Goal: Information Seeking & Learning: Learn about a topic

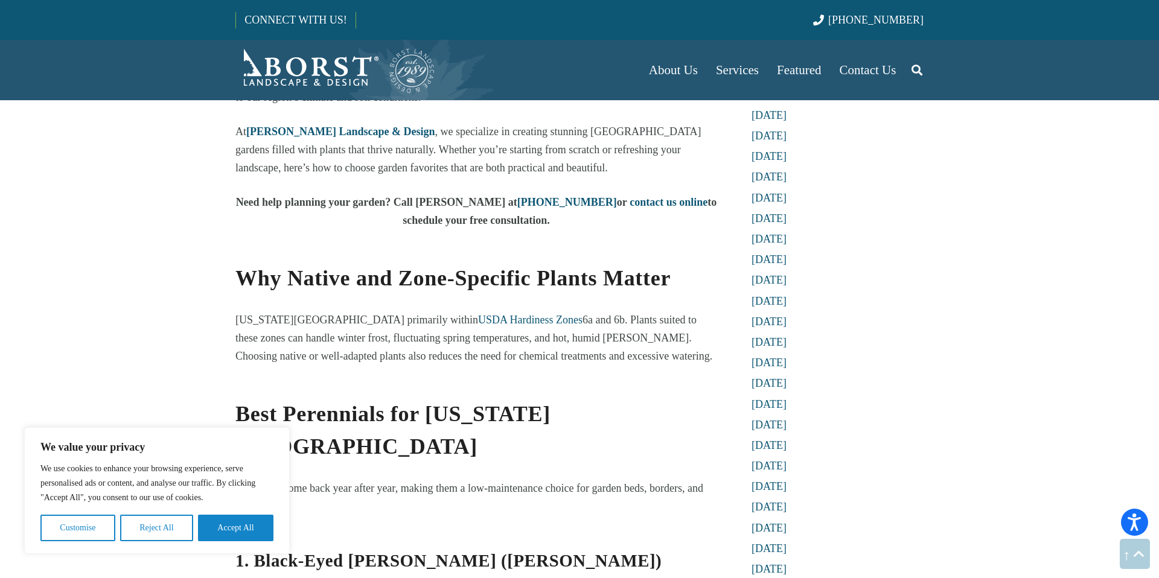
scroll to position [796, 0]
click at [225, 525] on button "Accept All" at bounding box center [235, 528] width 75 height 27
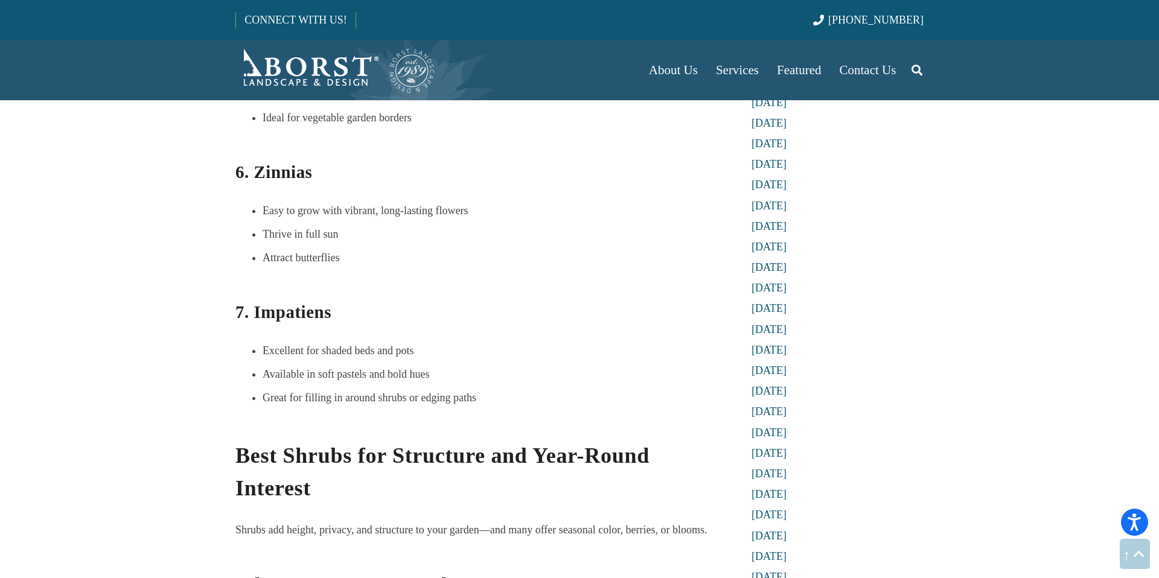
scroll to position [2130, 0]
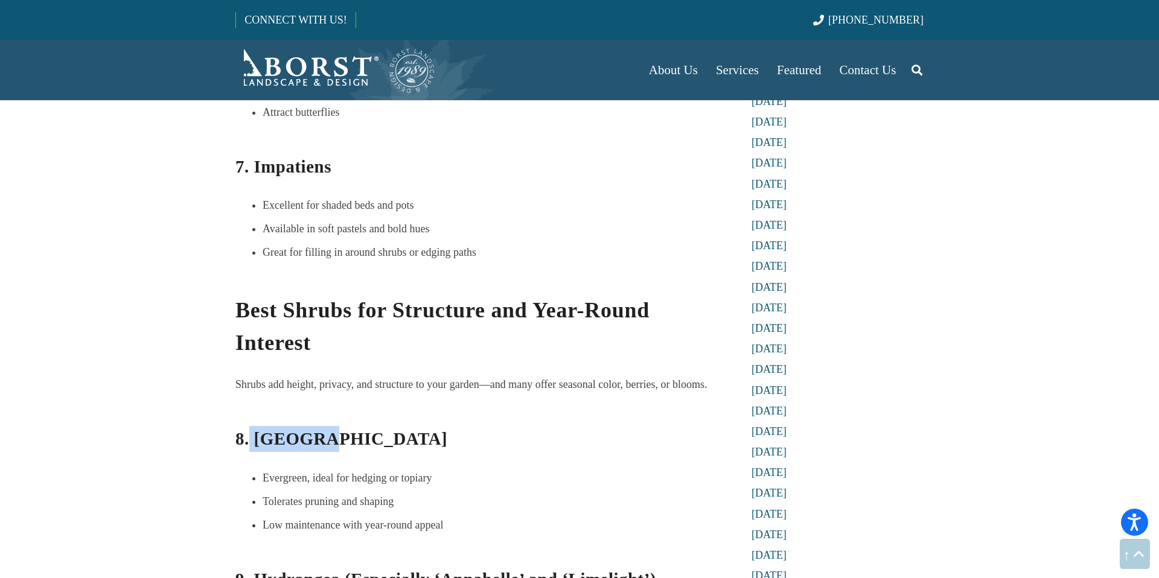
drag, startPoint x: 335, startPoint y: 346, endPoint x: 249, endPoint y: 345, distance: 86.9
click at [249, 410] on h3 "8. [GEOGRAPHIC_DATA]" at bounding box center [476, 431] width 482 height 42
copy b "Boxwood"
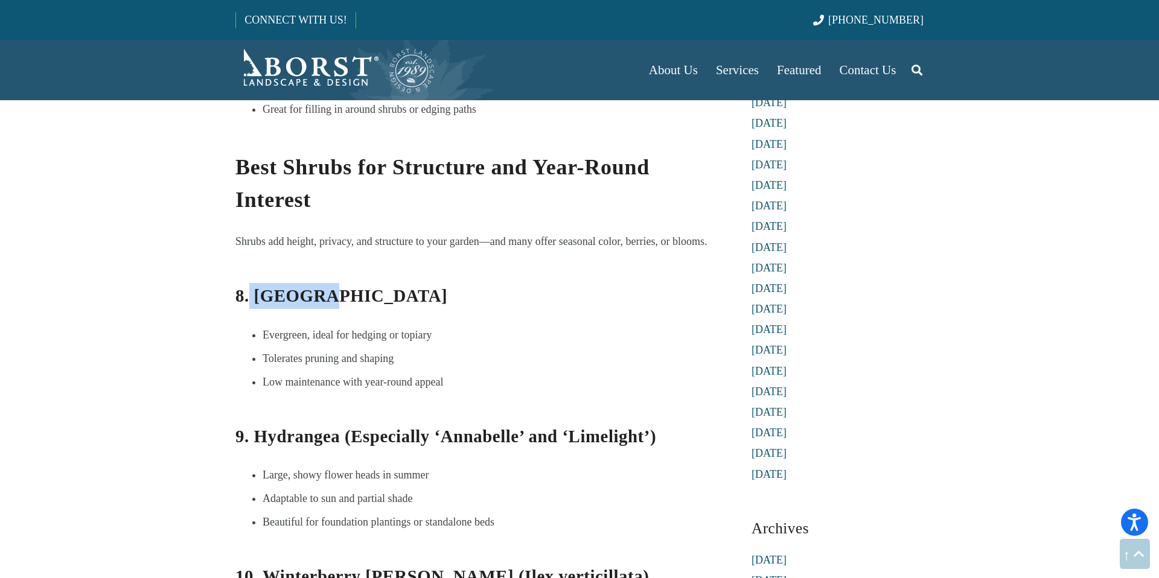
scroll to position [2469, 0]
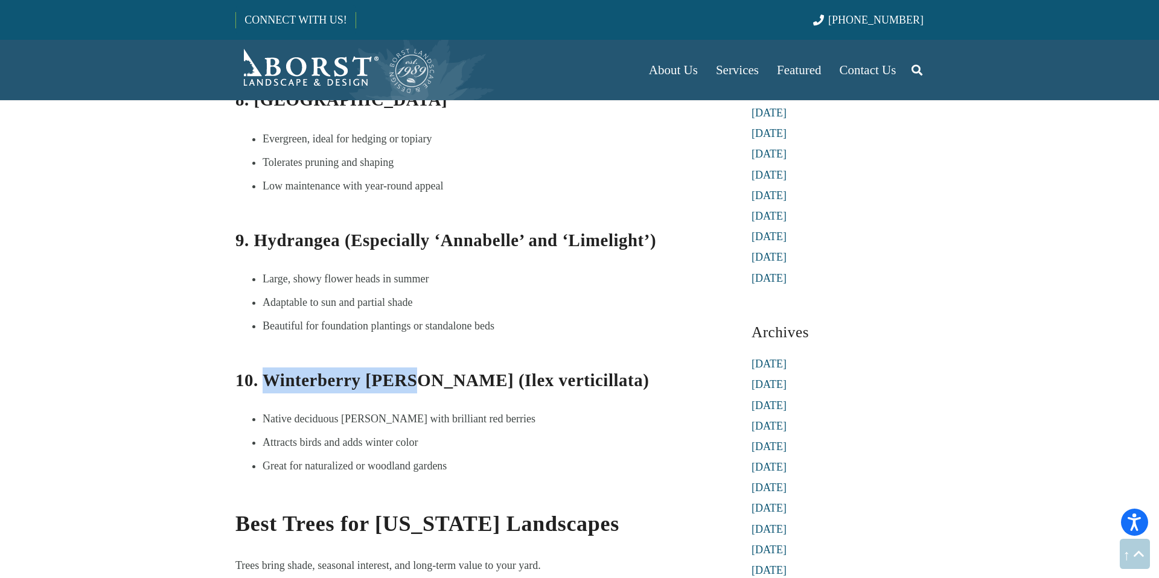
drag, startPoint x: 261, startPoint y: 273, endPoint x: 404, endPoint y: 272, distance: 143.0
click at [404, 370] on b "10. Winterberry [PERSON_NAME] (Ilex verticillata)" at bounding box center [441, 379] width 413 height 19
copy b "Winterberry [PERSON_NAME]"
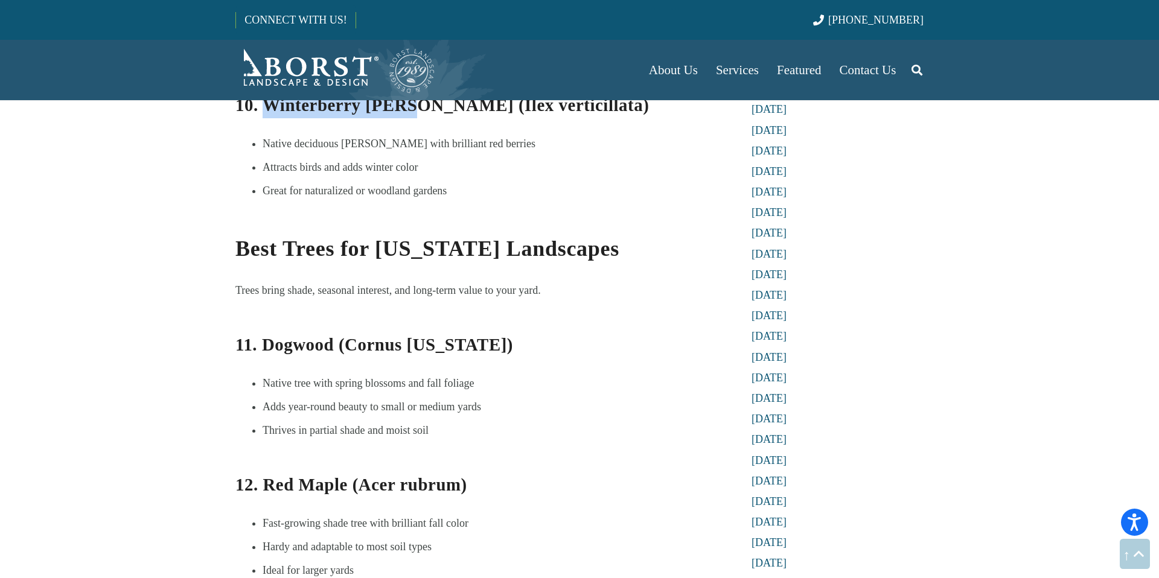
scroll to position [2759, 0]
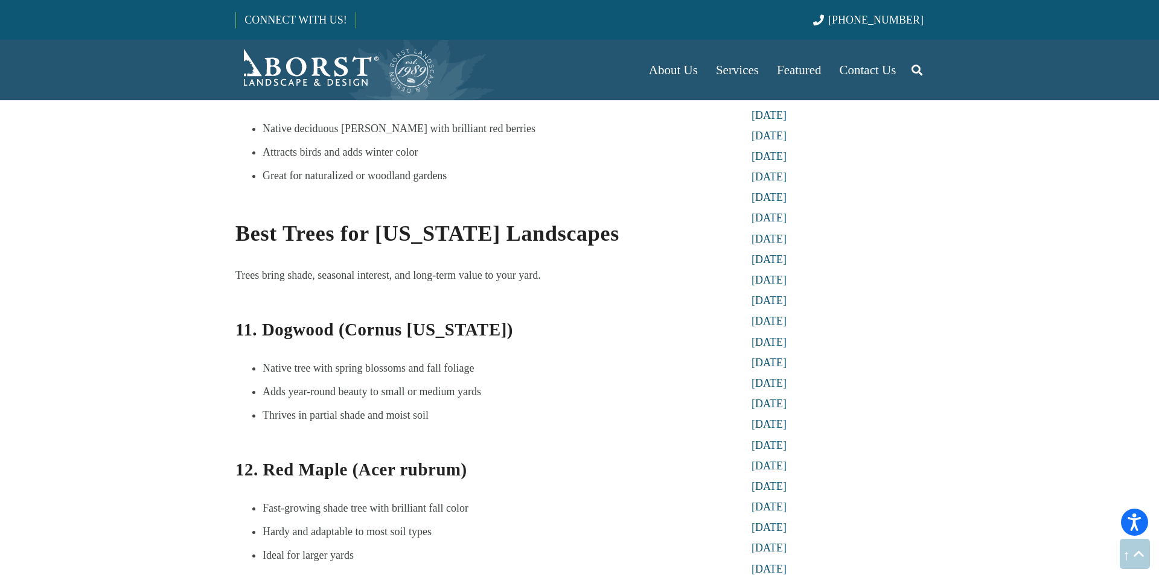
click at [314, 320] on b "11. Dogwood (Cornus [US_STATE])" at bounding box center [374, 329] width 278 height 19
copy b "Dogwood"
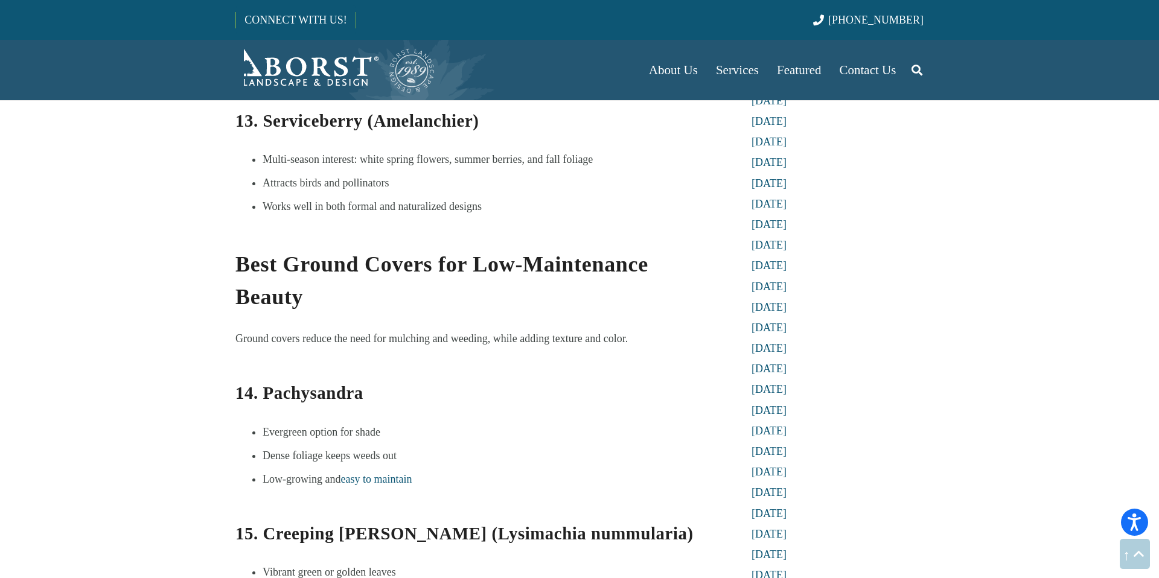
scroll to position [3267, 0]
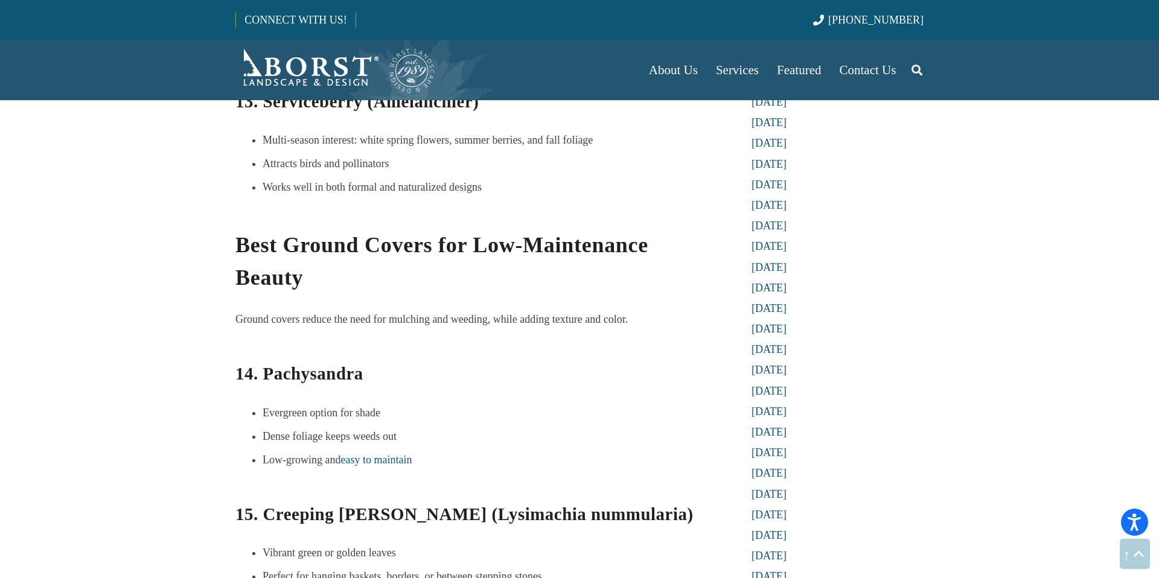
click at [358, 364] on b "14. Pachysandra" at bounding box center [299, 373] width 128 height 19
copy div "14. Pachysandra"
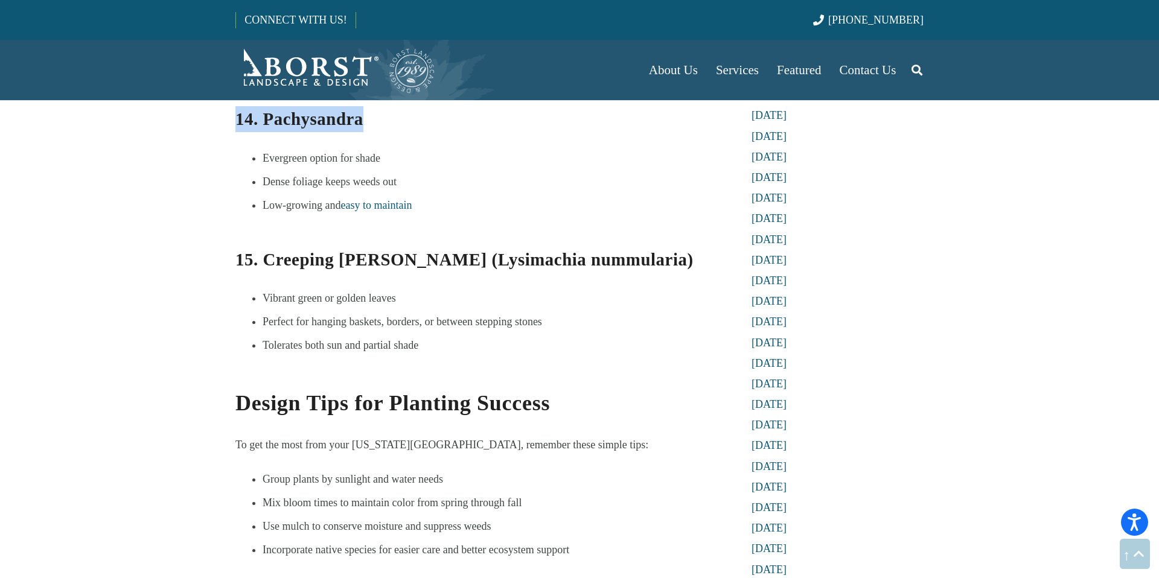
scroll to position [3540, 0]
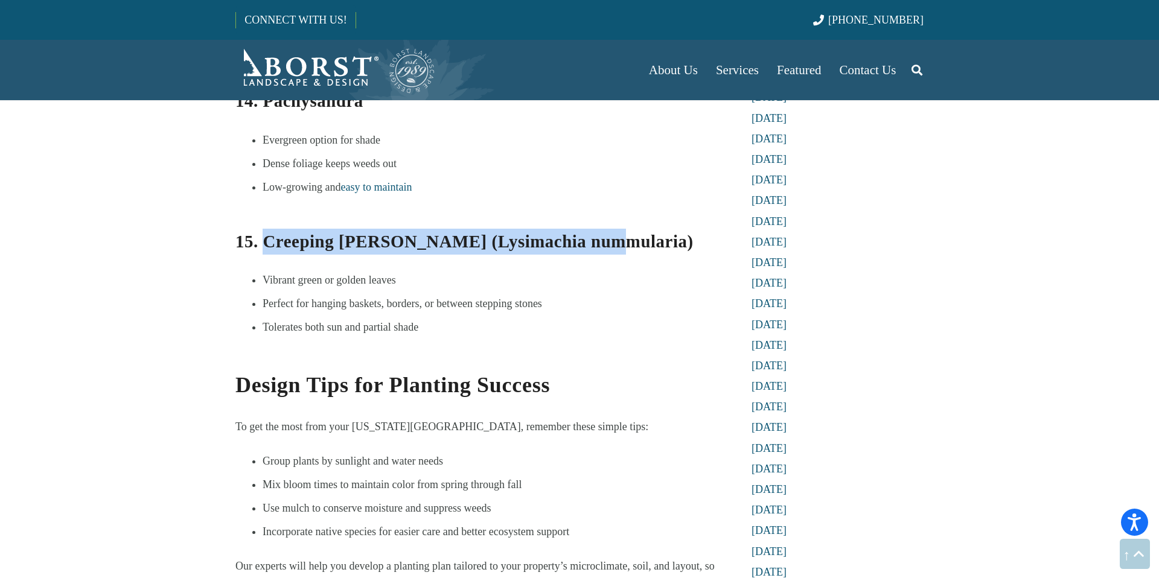
drag, startPoint x: 267, startPoint y: 141, endPoint x: 589, endPoint y: 138, distance: 322.2
click at [589, 232] on b "15. Creeping [PERSON_NAME] (Lysimachia nummularia)" at bounding box center [464, 241] width 458 height 19
copy b "Creeping [PERSON_NAME] (Lysimachia nummularia)"
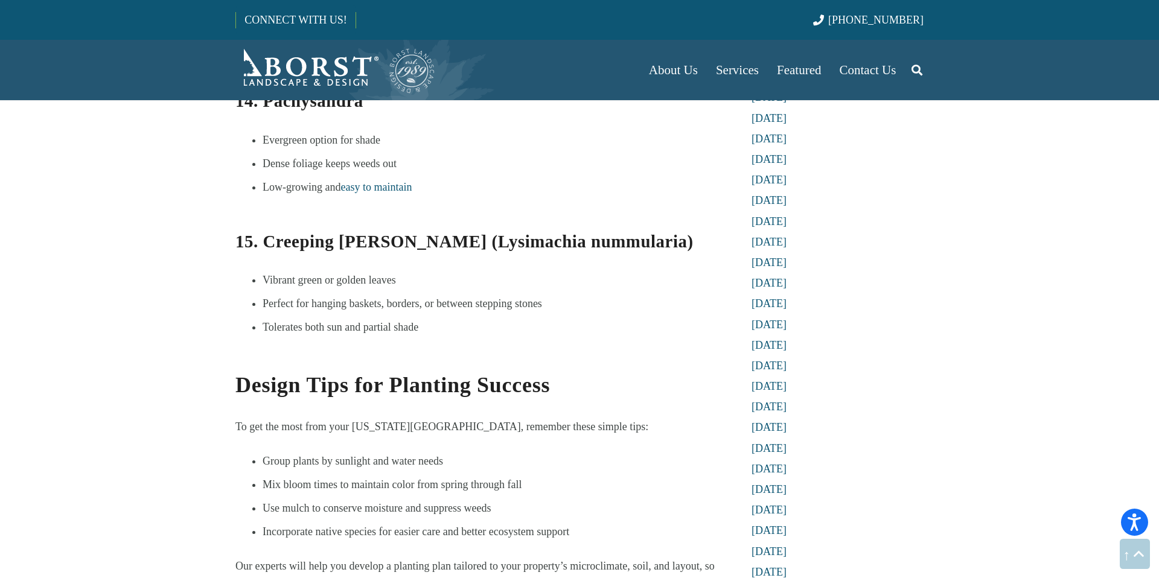
click at [641, 271] on li "Vibrant green or golden leaves" at bounding box center [489, 280] width 454 height 18
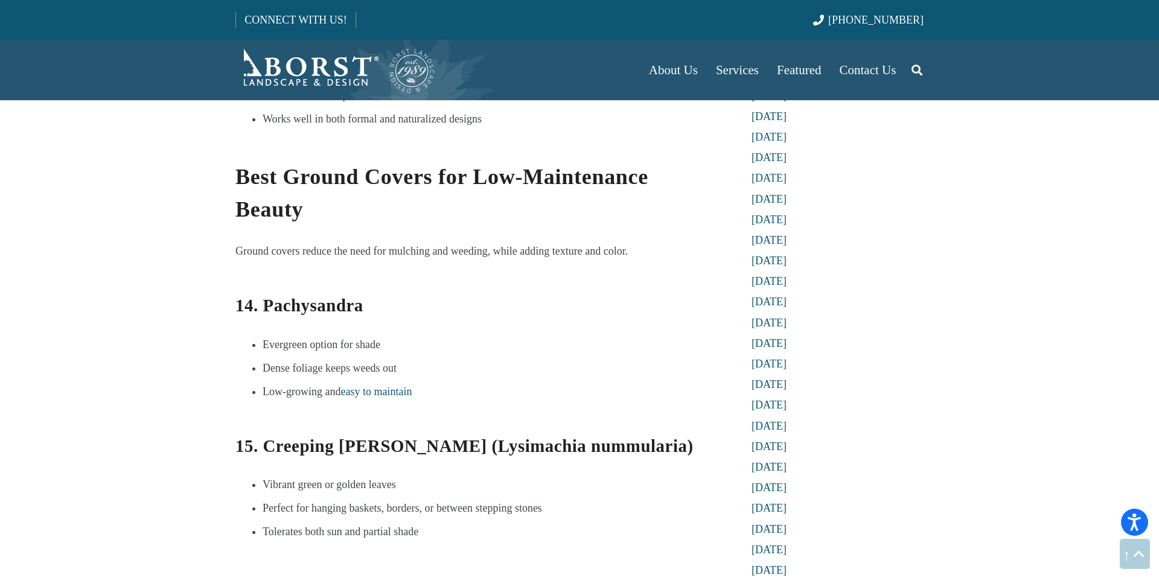
scroll to position [3506, 0]
